Goal: Information Seeking & Learning: Learn about a topic

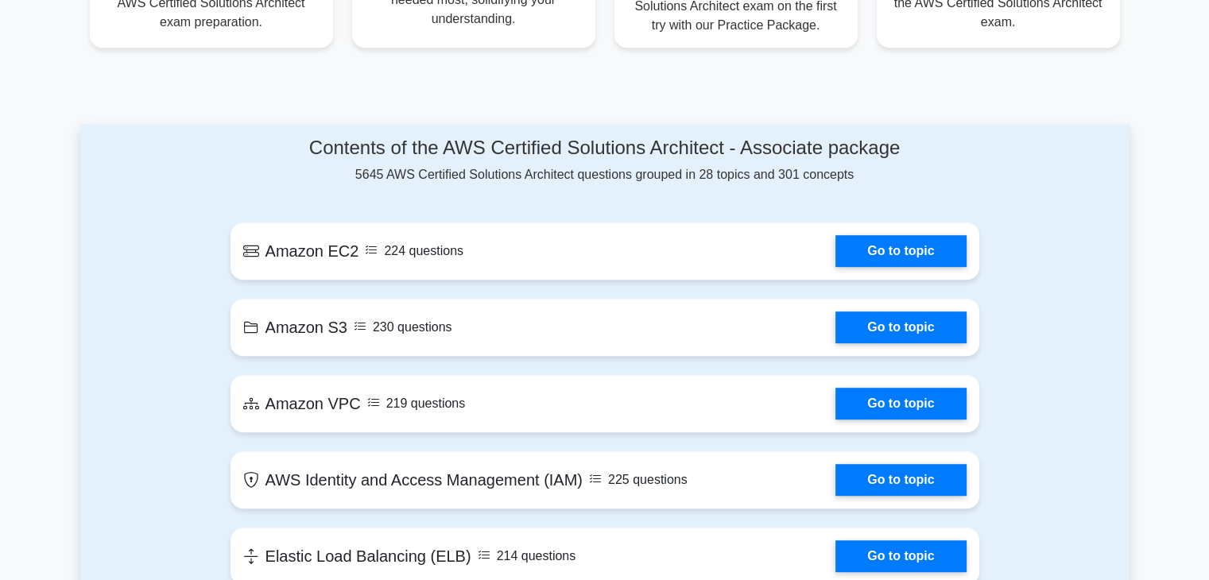
scroll to position [733, 0]
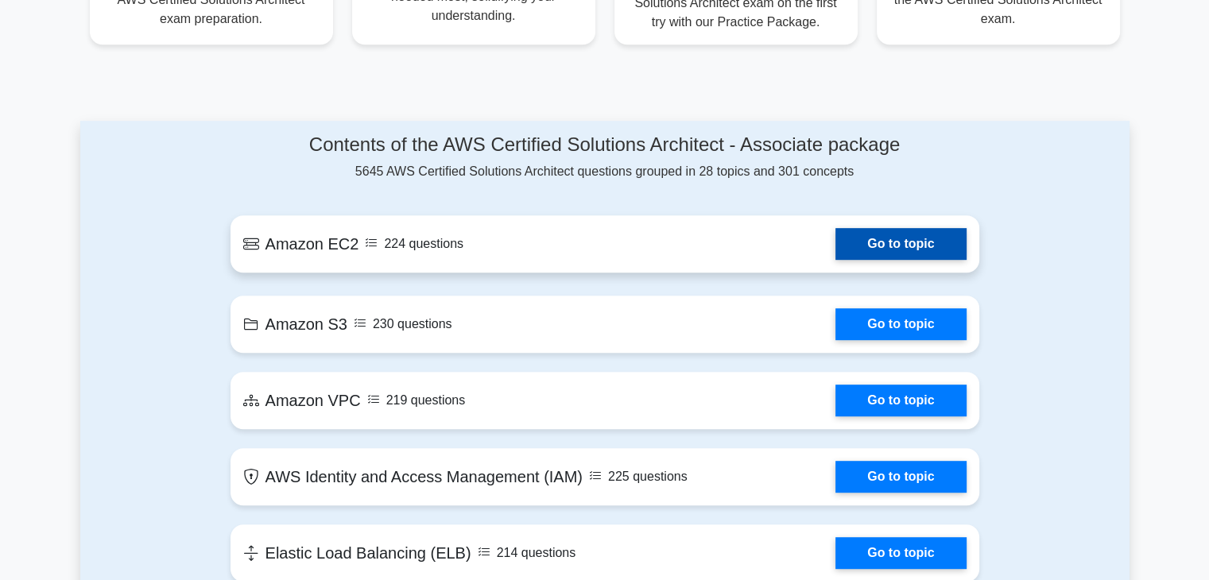
click at [913, 228] on link "Go to topic" at bounding box center [901, 244] width 130 height 32
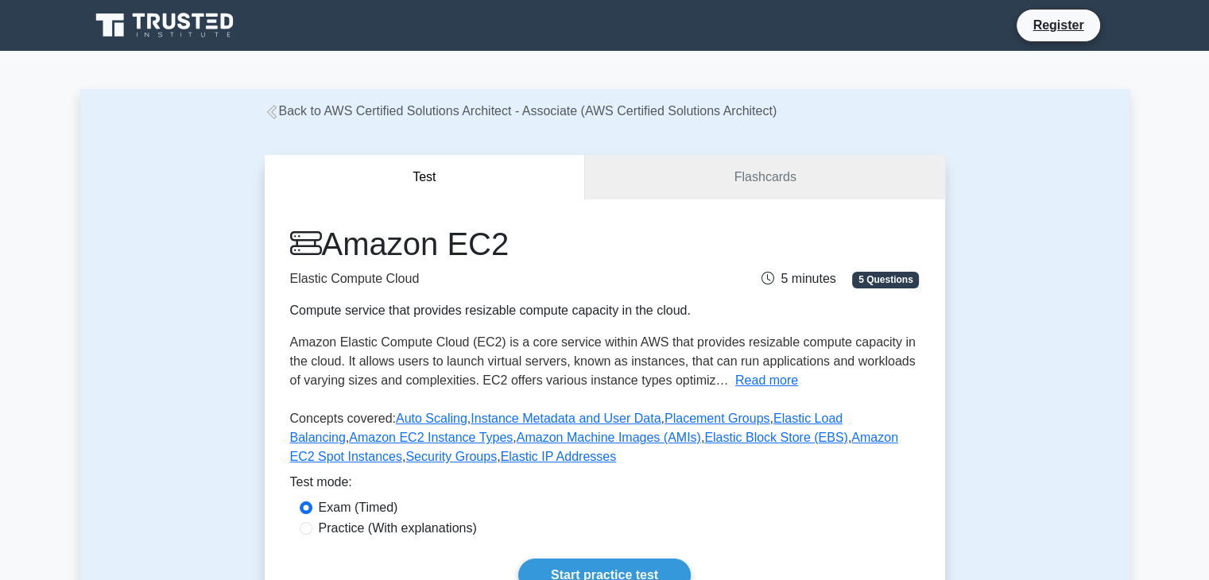
scroll to position [254, 0]
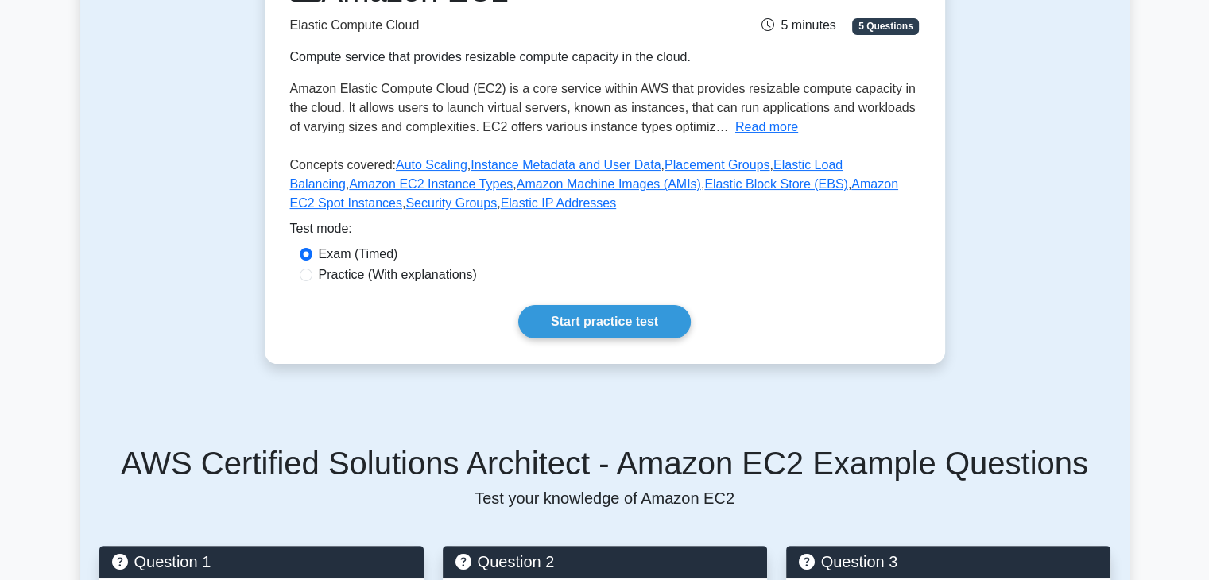
click at [346, 276] on label "Practice (With explanations)" at bounding box center [398, 275] width 158 height 19
click at [312, 276] on input "Practice (With explanations)" at bounding box center [306, 275] width 13 height 13
radio input "true"
click at [605, 329] on link "Start practice test" at bounding box center [604, 321] width 173 height 33
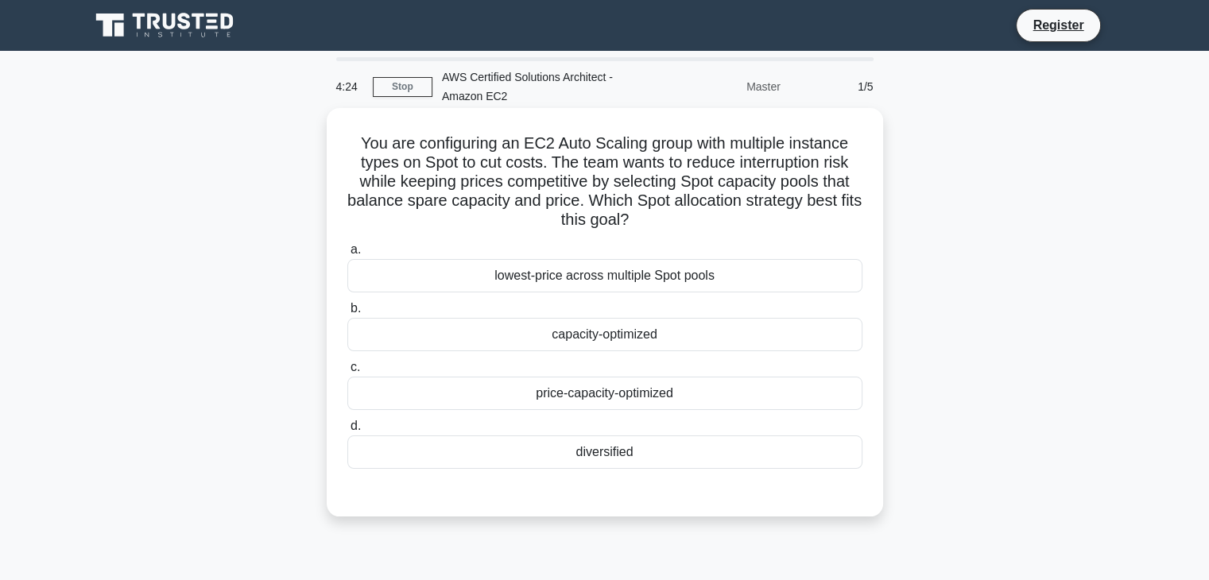
click at [646, 392] on div "price-capacity-optimized" at bounding box center [604, 393] width 515 height 33
click at [347, 373] on input "c. price-capacity-optimized" at bounding box center [347, 368] width 0 height 10
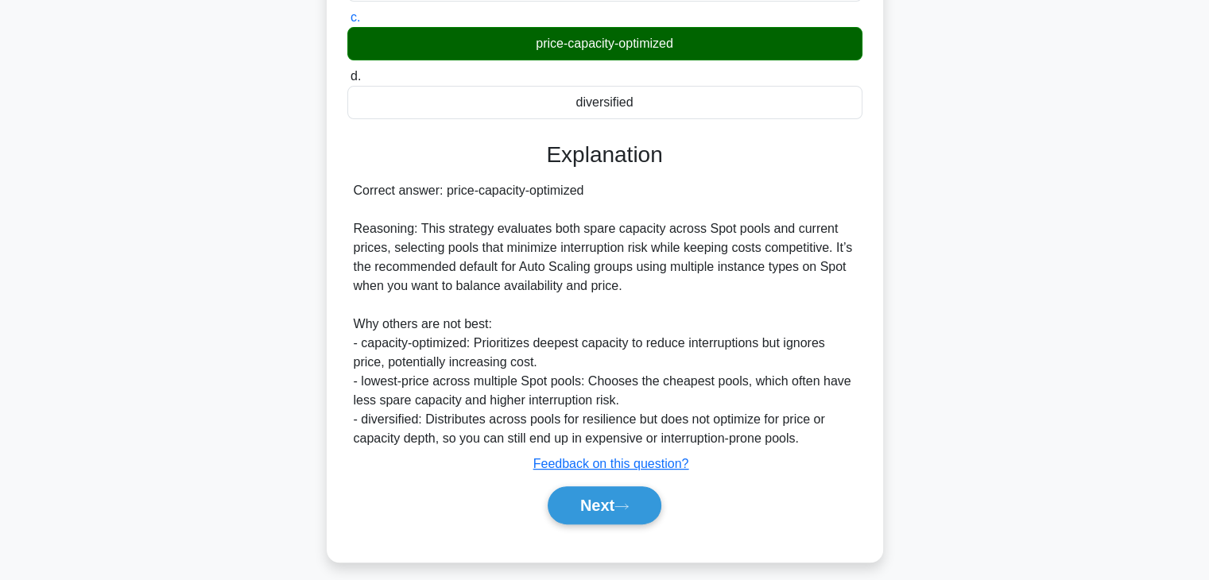
scroll to position [361, 0]
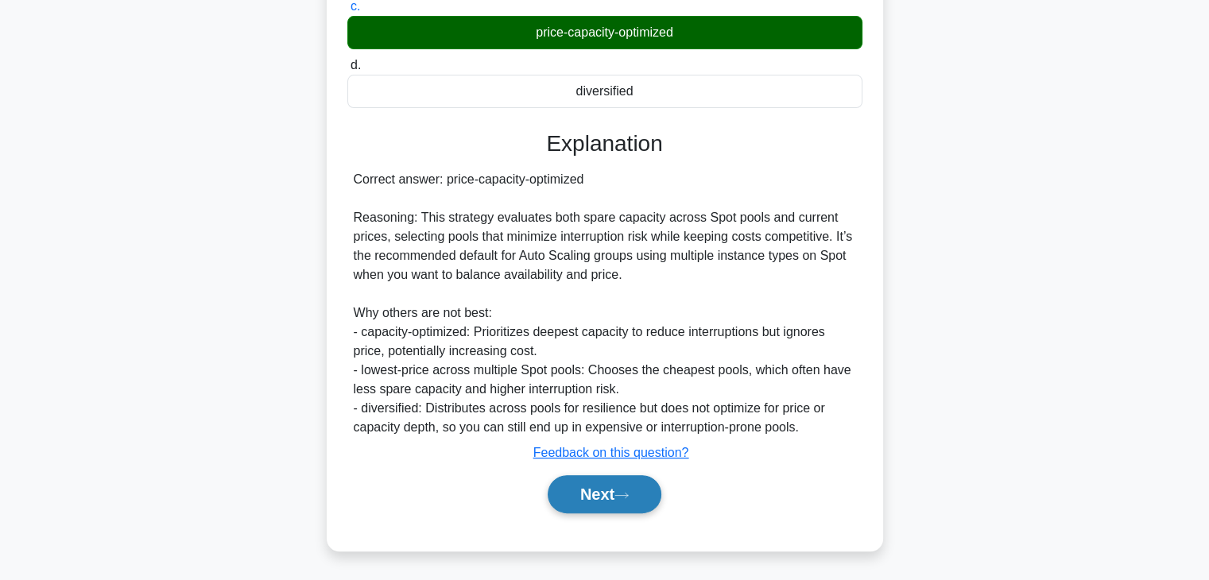
click at [578, 489] on button "Next" at bounding box center [605, 494] width 114 height 38
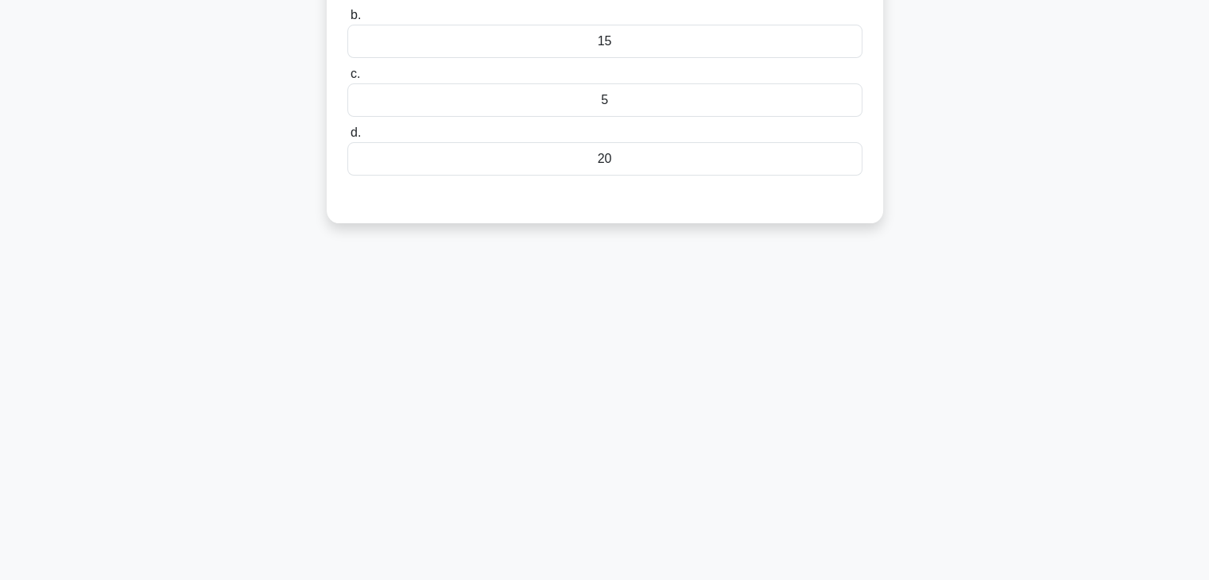
scroll to position [0, 0]
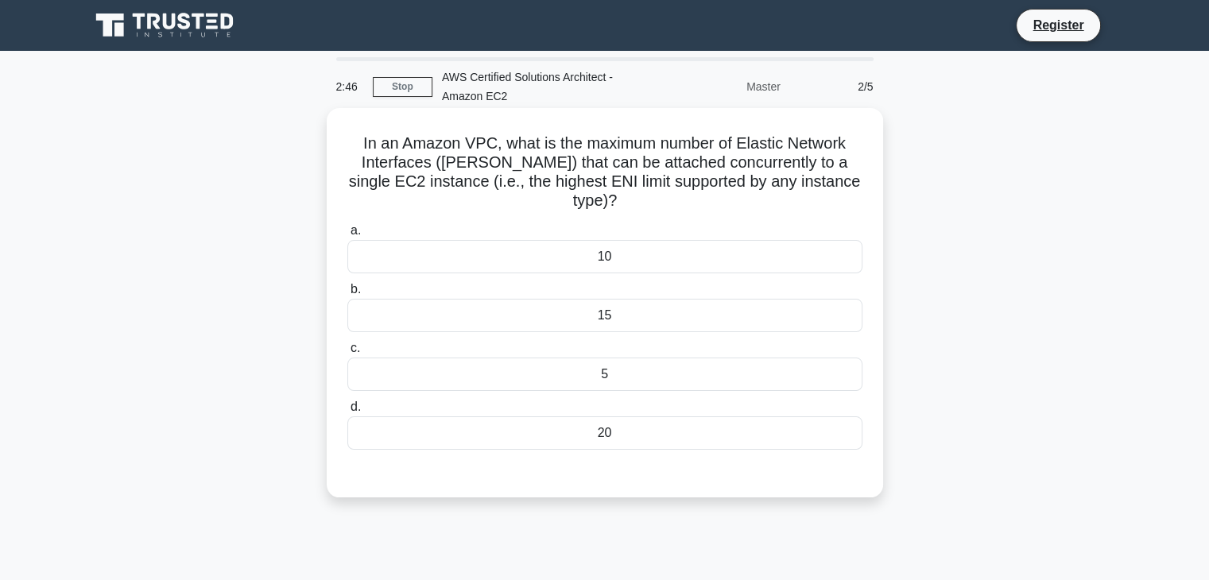
click at [575, 423] on div "20" at bounding box center [604, 433] width 515 height 33
click at [347, 413] on input "d. 20" at bounding box center [347, 407] width 0 height 10
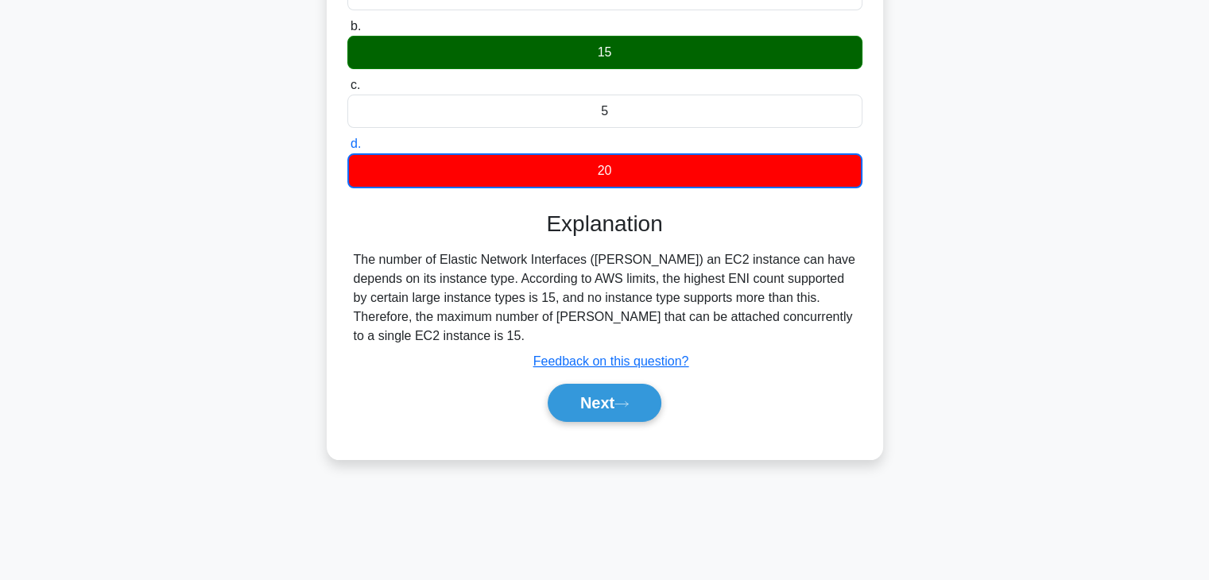
scroll to position [264, 0]
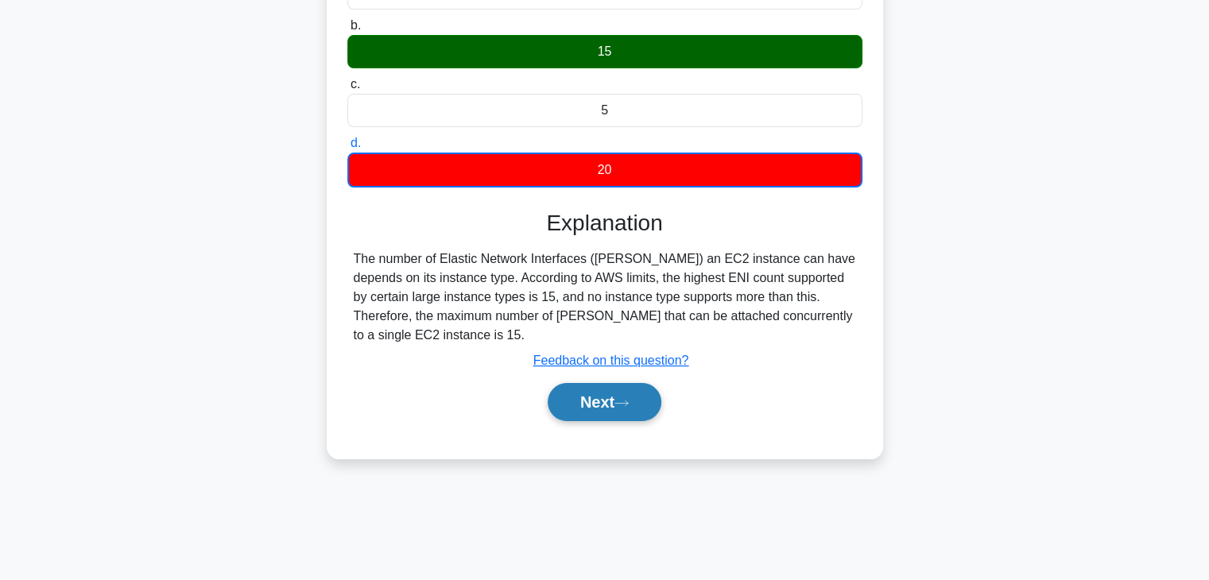
click at [591, 386] on button "Next" at bounding box center [605, 402] width 114 height 38
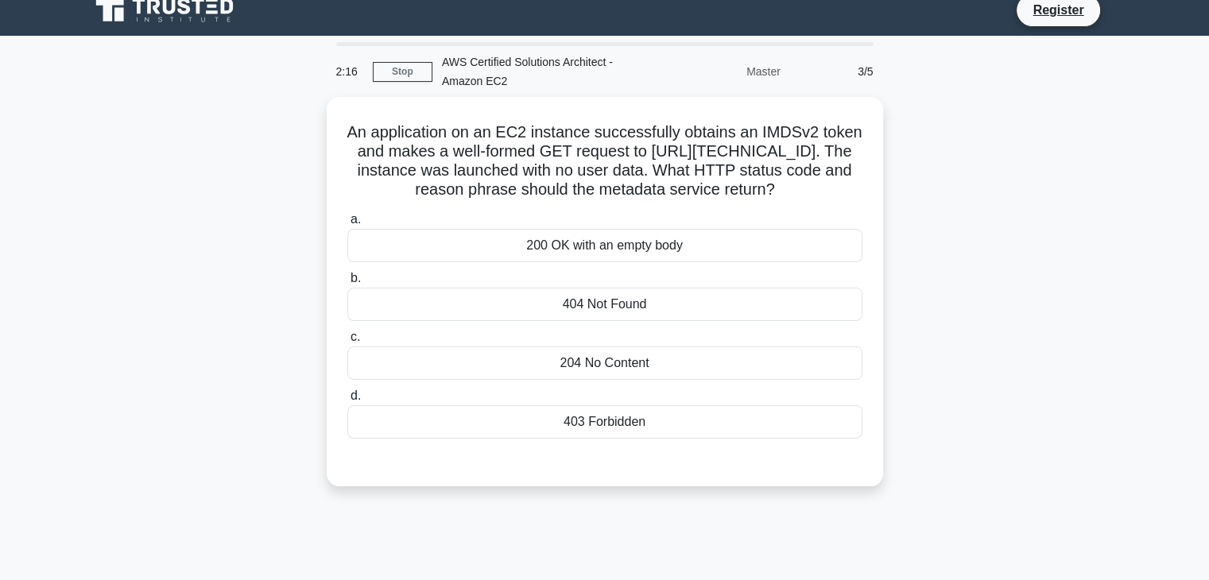
scroll to position [14, 0]
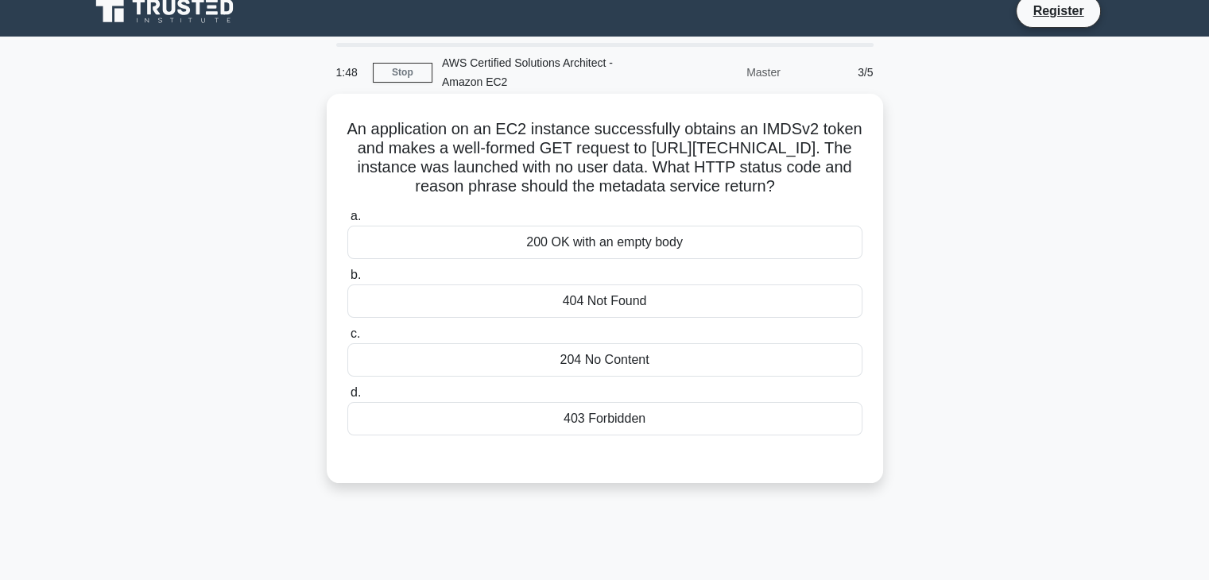
click at [595, 377] on div "204 No Content" at bounding box center [604, 359] width 515 height 33
click at [347, 339] on input "c. 204 No Content" at bounding box center [347, 334] width 0 height 10
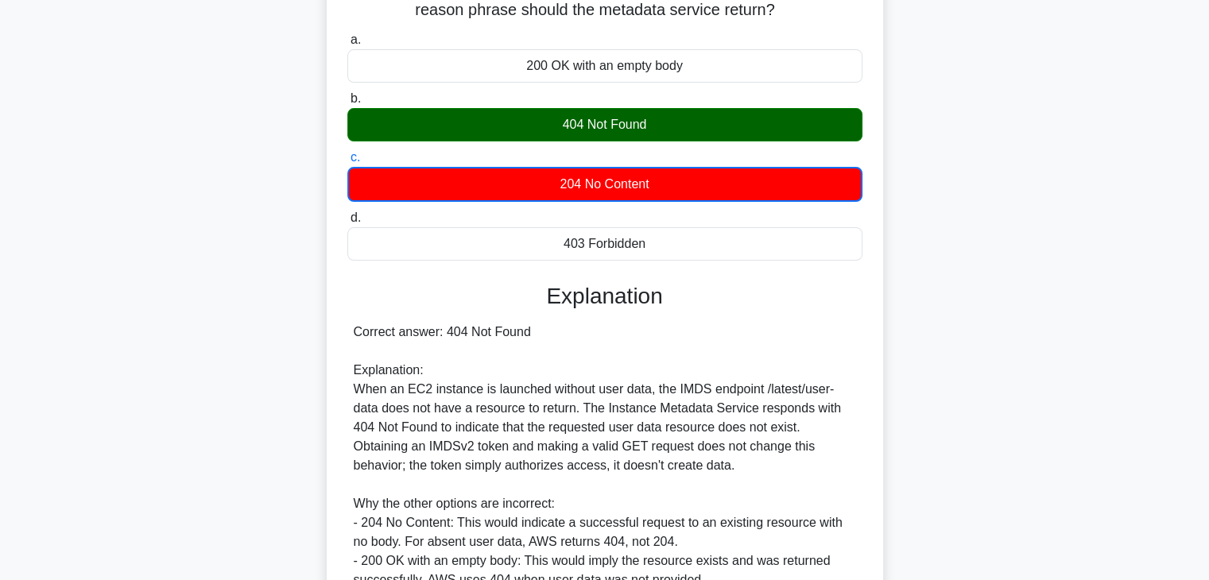
scroll to position [420, 0]
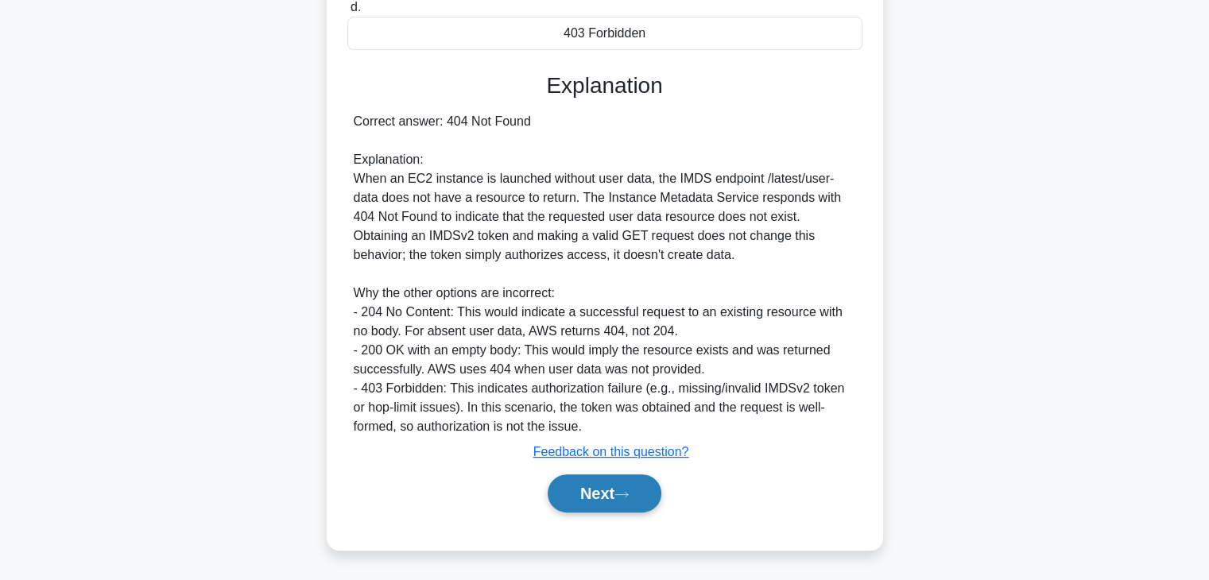
click at [603, 491] on button "Next" at bounding box center [605, 494] width 114 height 38
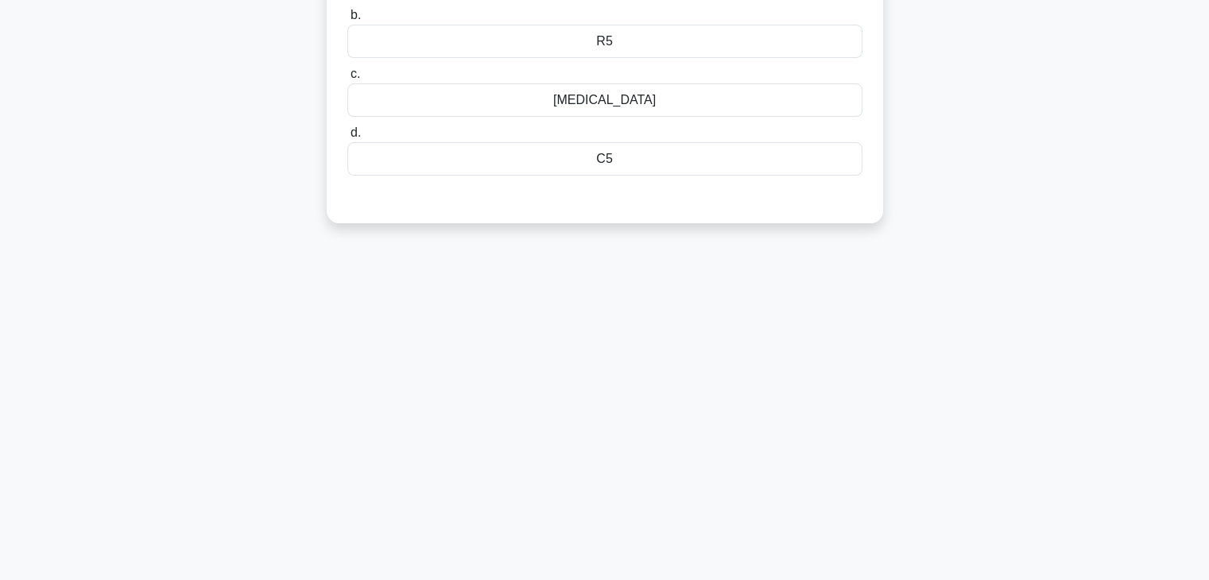
scroll to position [0, 0]
